Goal: Navigation & Orientation: Find specific page/section

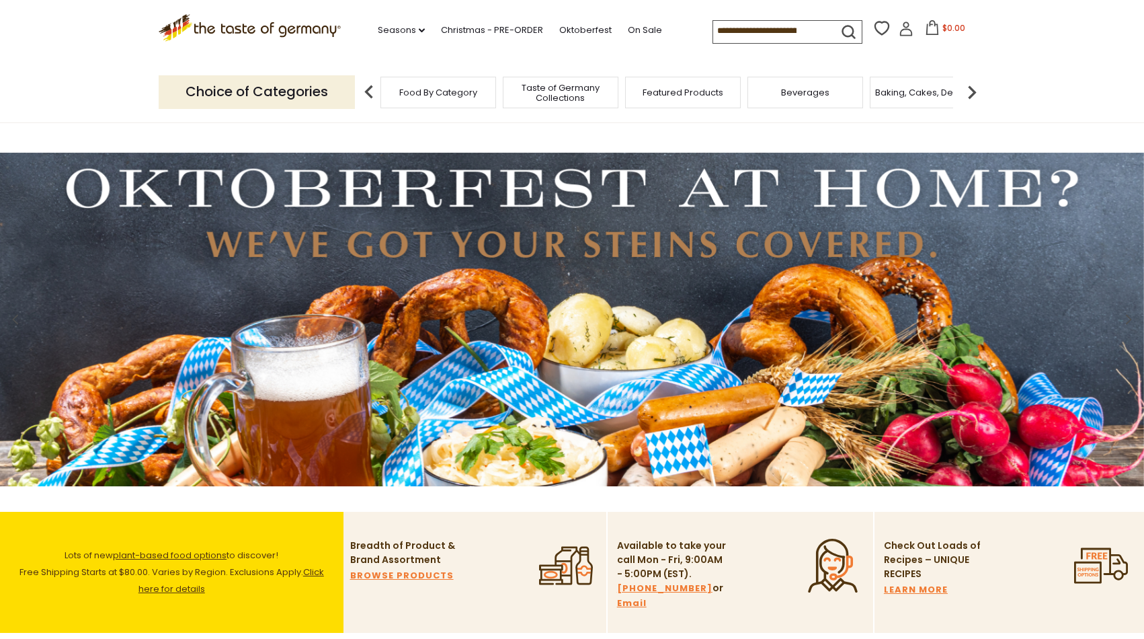
click at [427, 100] on div "Food By Category" at bounding box center [439, 93] width 116 height 32
click at [451, 99] on div "Food By Category" at bounding box center [432, 93] width 116 height 32
click at [449, 99] on div "Food By Category" at bounding box center [432, 93] width 116 height 32
click at [406, 24] on link "Seasons dropdown_arrow" at bounding box center [401, 30] width 47 height 15
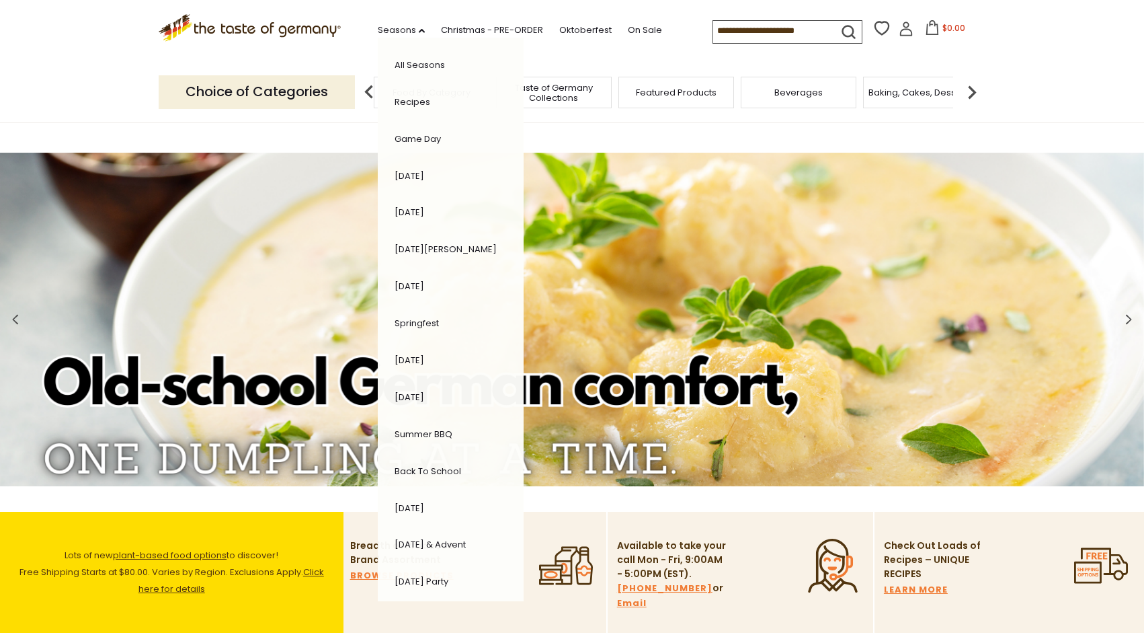
click at [432, 583] on link "[DATE] Party" at bounding box center [422, 581] width 54 height 13
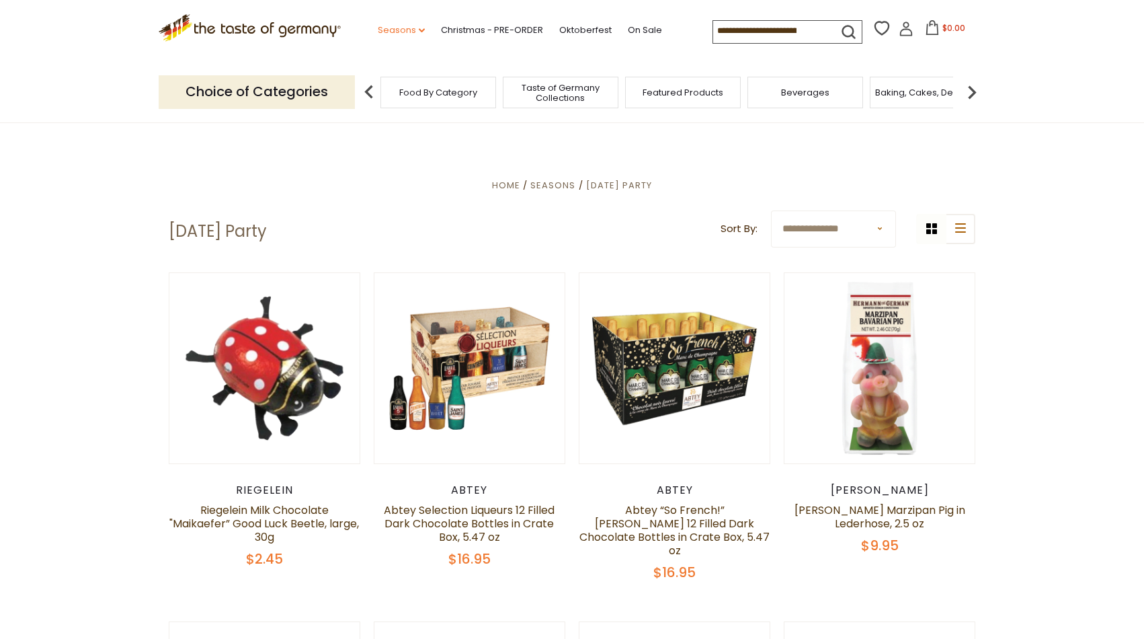
click at [400, 35] on link "Seasons dropdown_arrow" at bounding box center [401, 30] width 47 height 15
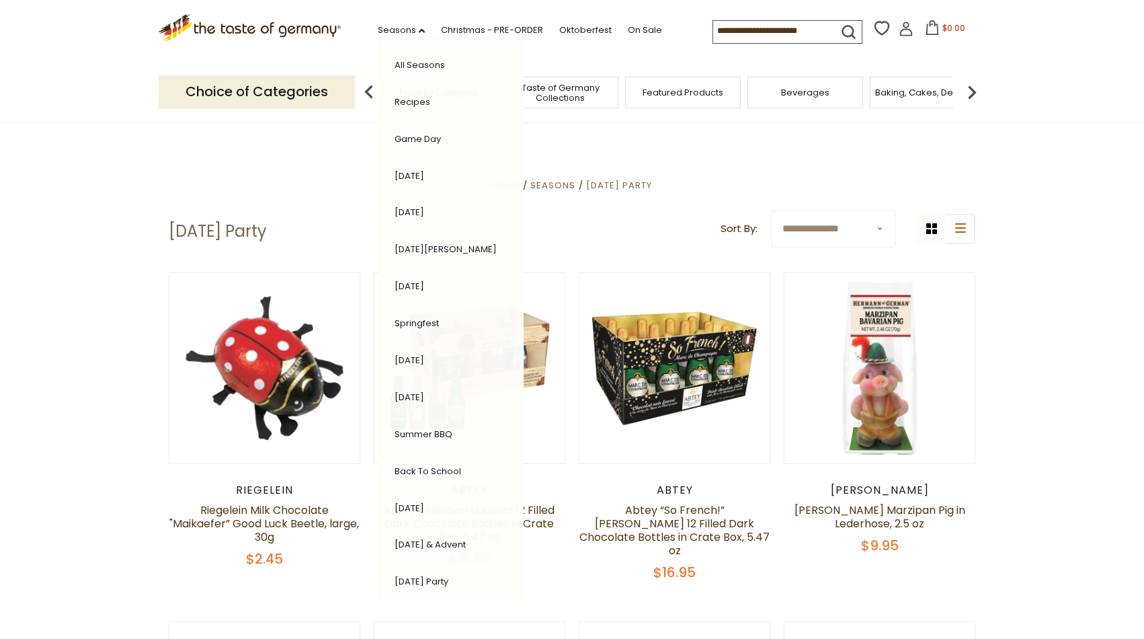
scroll to position [6, 0]
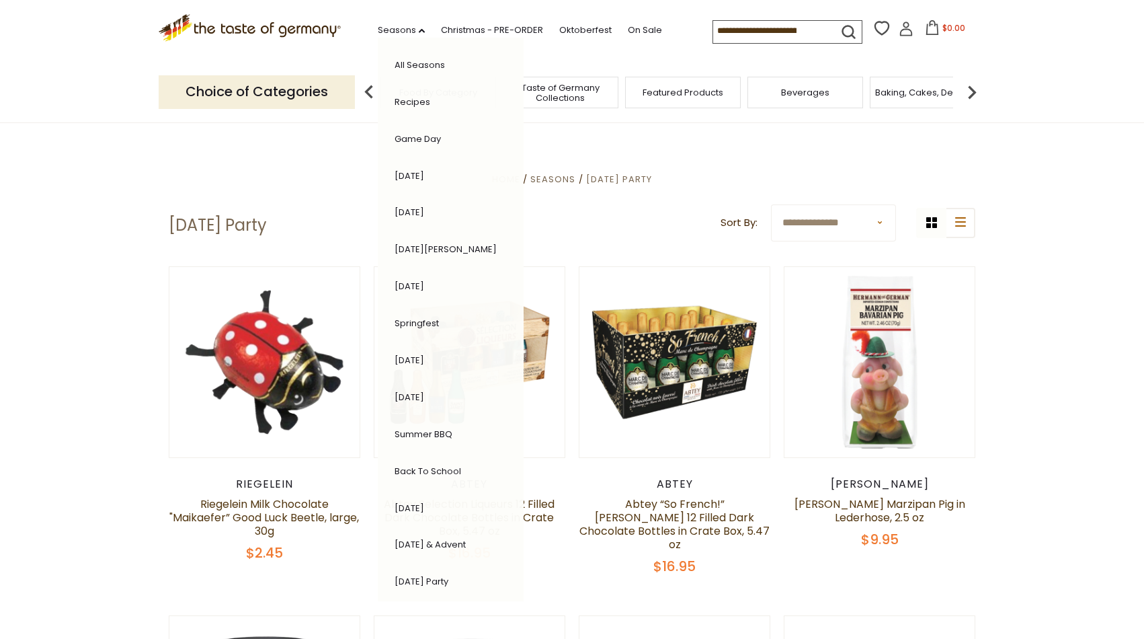
click at [420, 63] on link "All Seasons" at bounding box center [420, 65] width 50 height 13
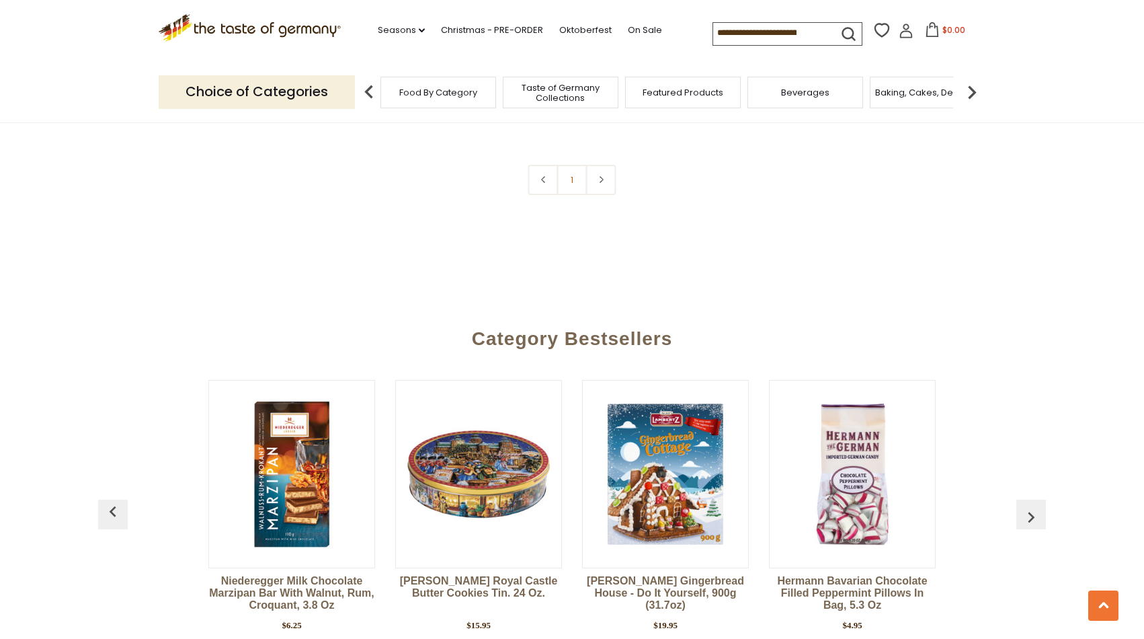
scroll to position [975, 0]
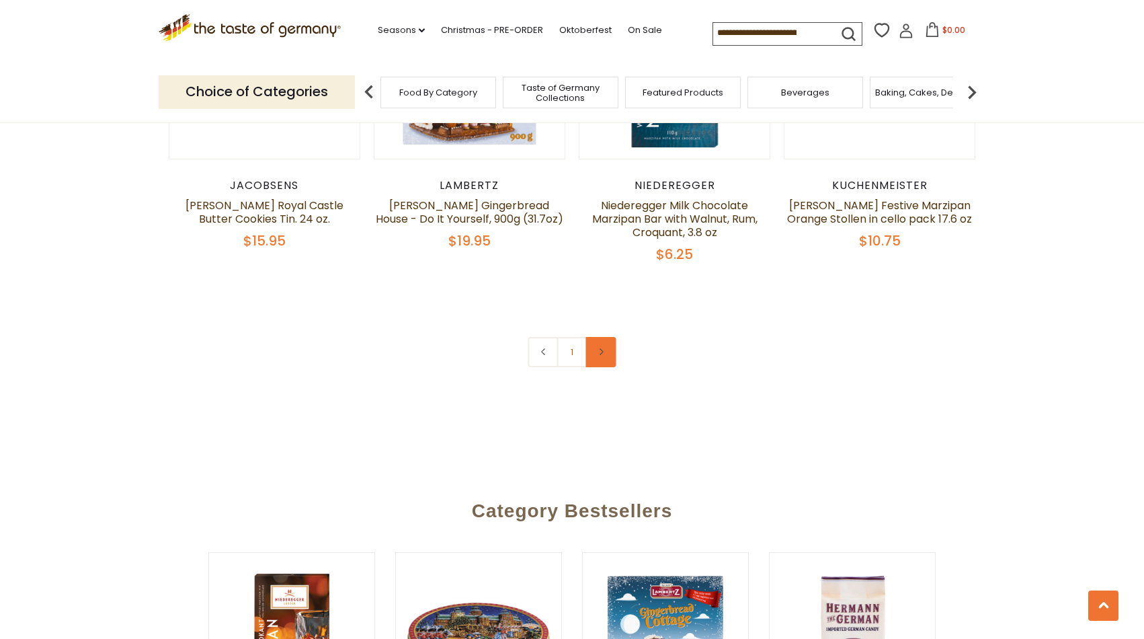
click at [601, 337] on link at bounding box center [601, 352] width 30 height 30
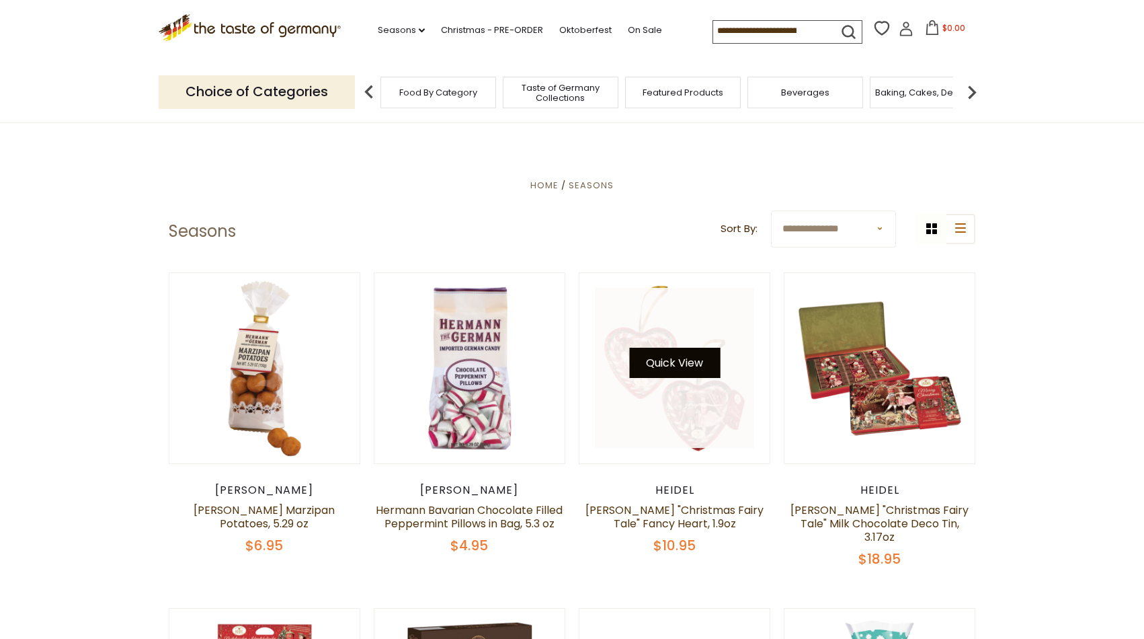
click at [671, 375] on button "Quick View" at bounding box center [674, 363] width 91 height 30
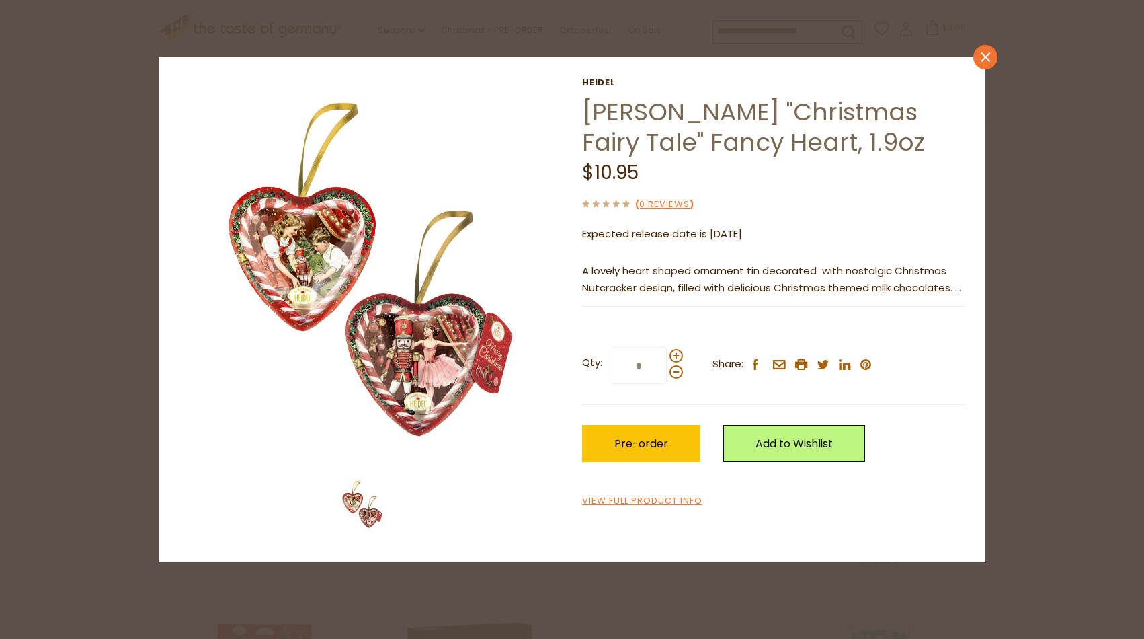
click at [979, 55] on link "close" at bounding box center [986, 57] width 24 height 24
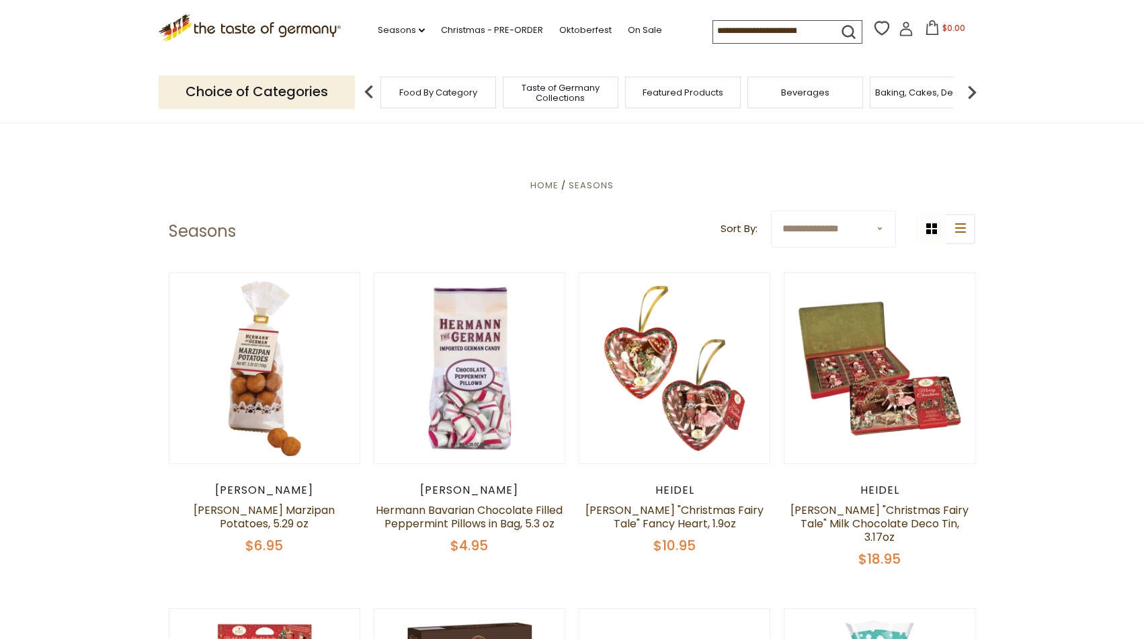
click at [559, 90] on span "Taste of Germany Collections" at bounding box center [561, 93] width 108 height 20
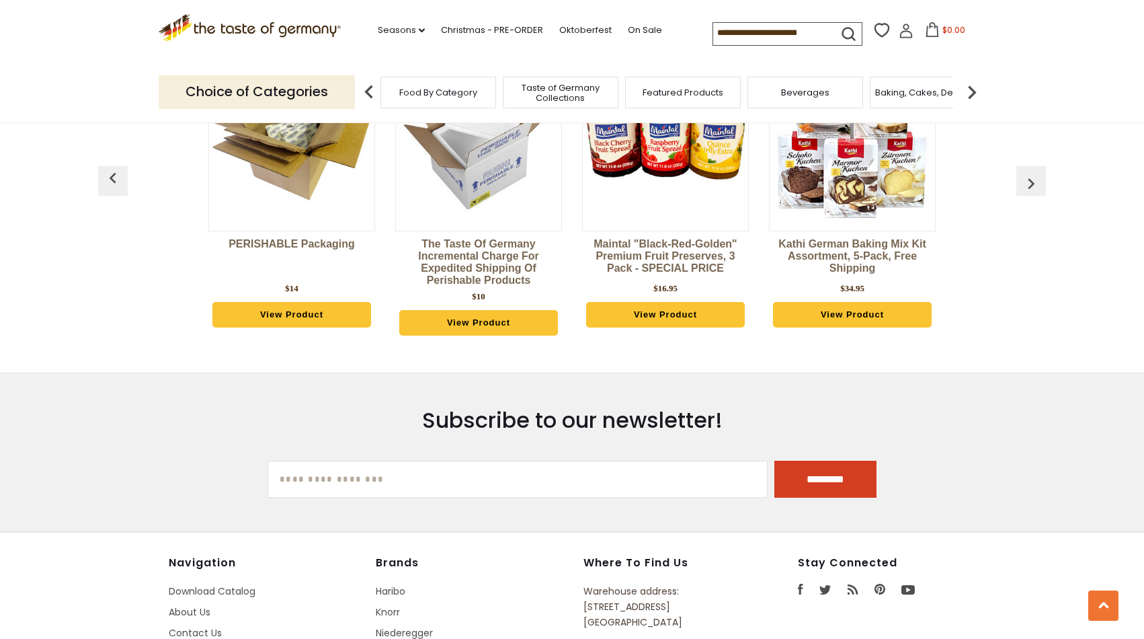
scroll to position [3441, 0]
